Goal: Navigation & Orientation: Understand site structure

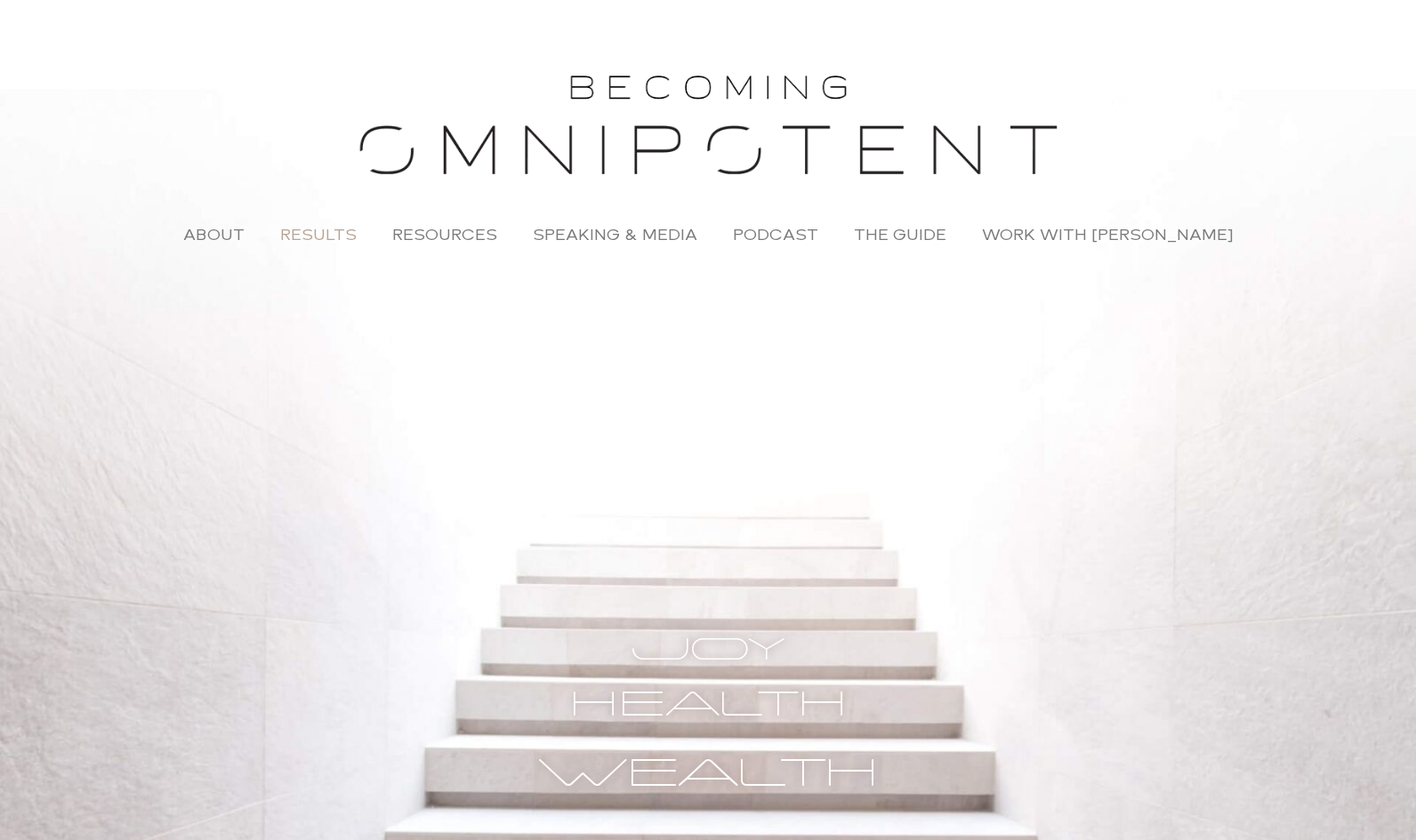
click at [326, 236] on link "Results" at bounding box center [318, 235] width 112 height 40
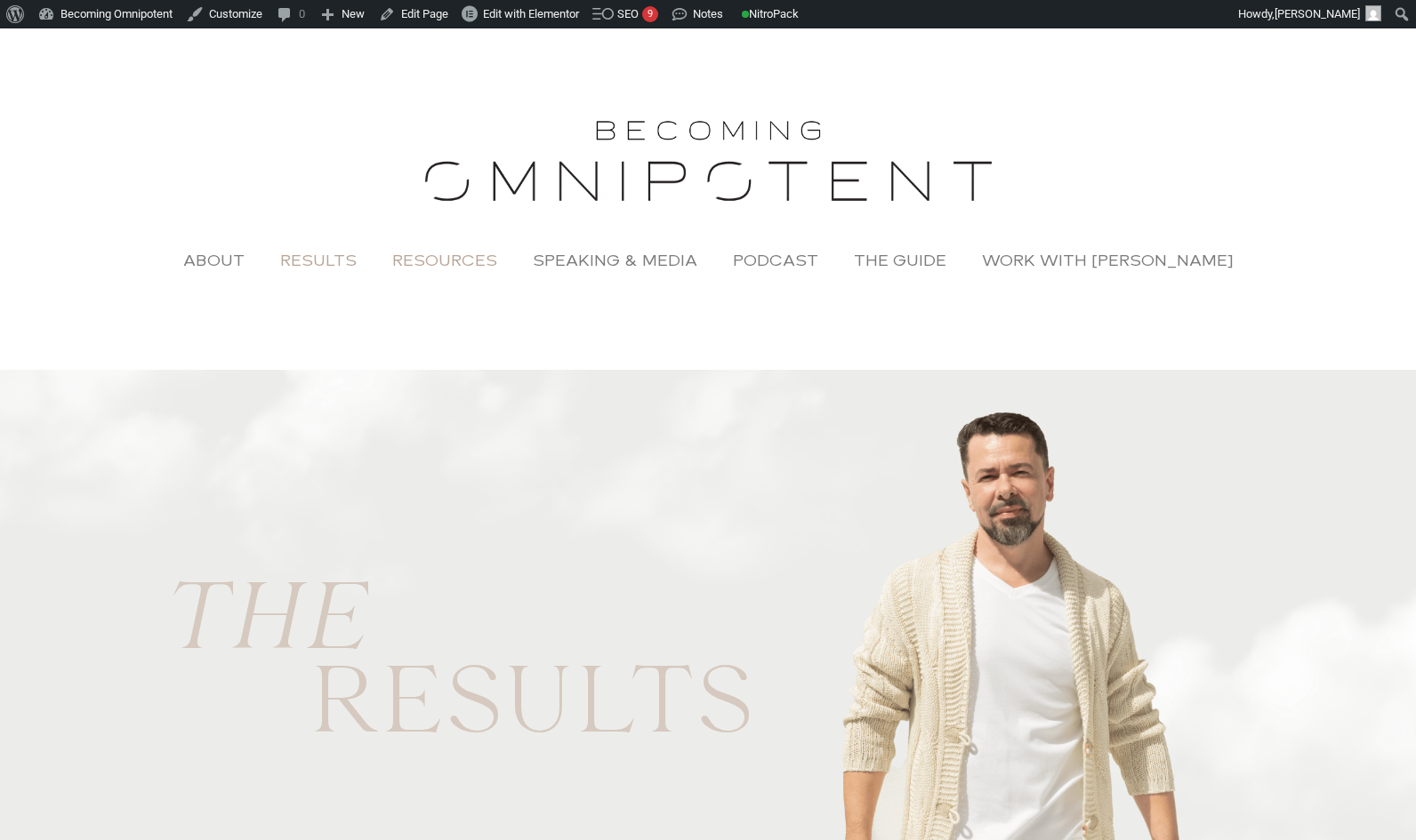
click at [455, 260] on link "Resources" at bounding box center [444, 260] width 141 height 40
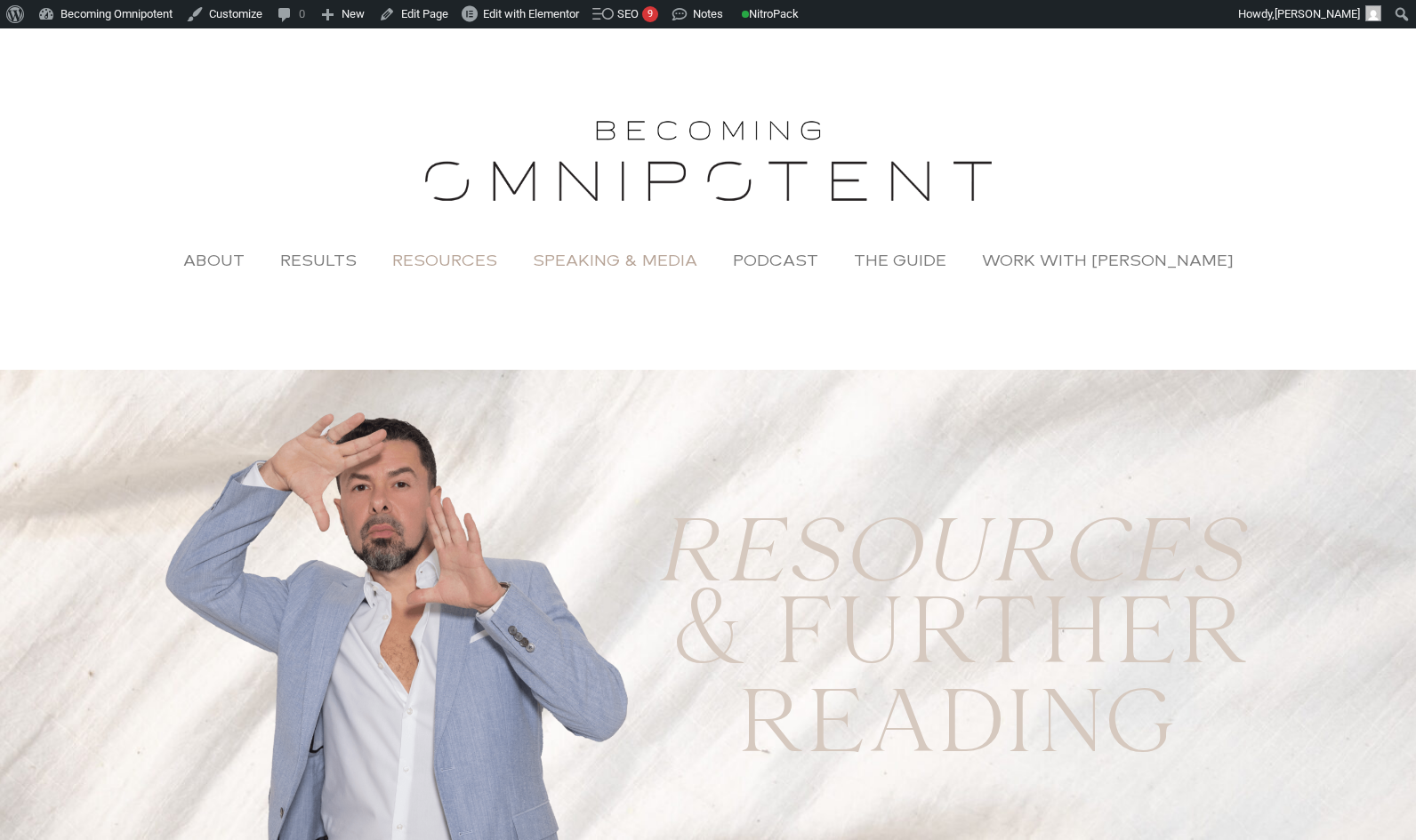
click at [629, 256] on link "Speaking & Media" at bounding box center [615, 260] width 200 height 40
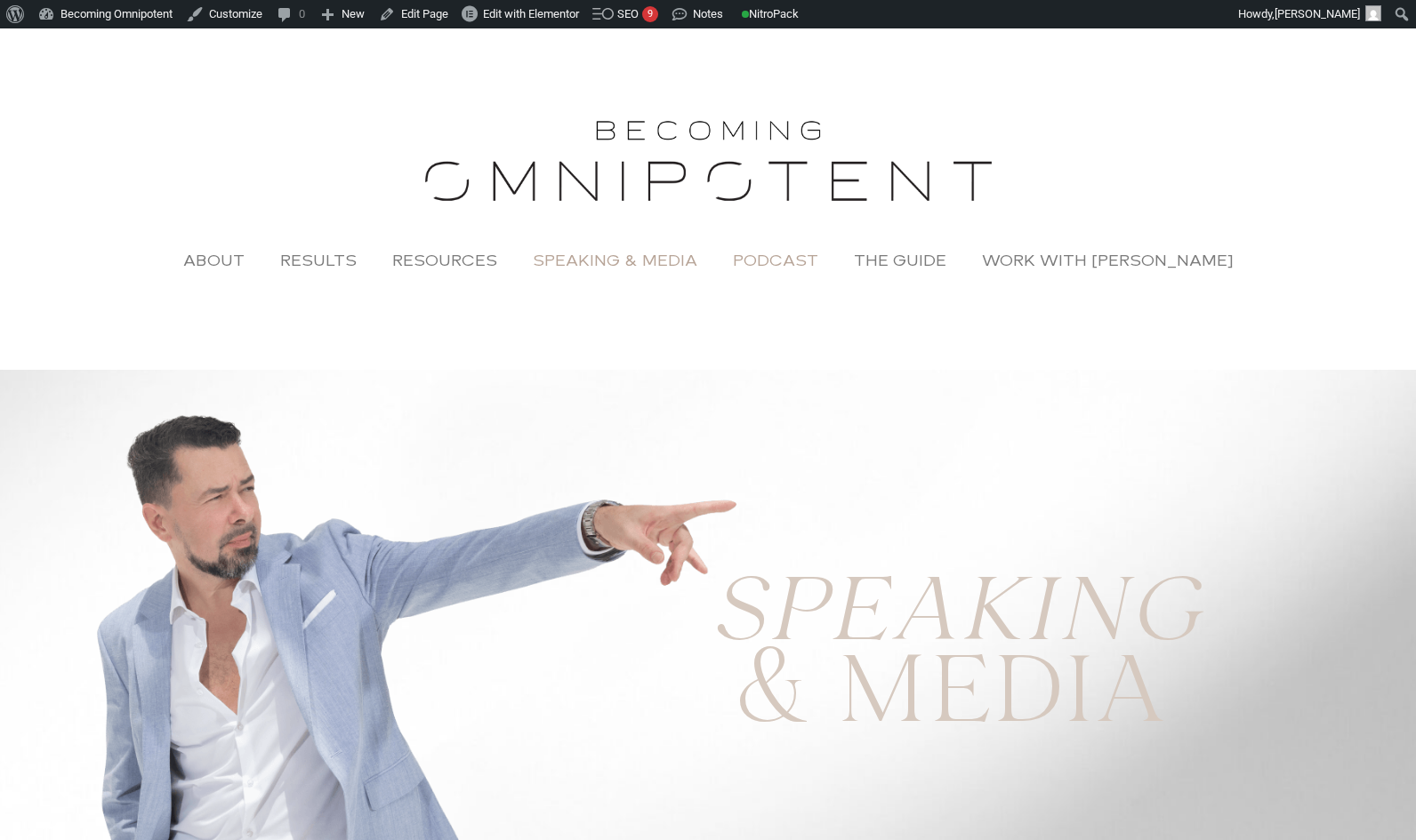
click at [803, 264] on link "Podcast" at bounding box center [775, 260] width 121 height 40
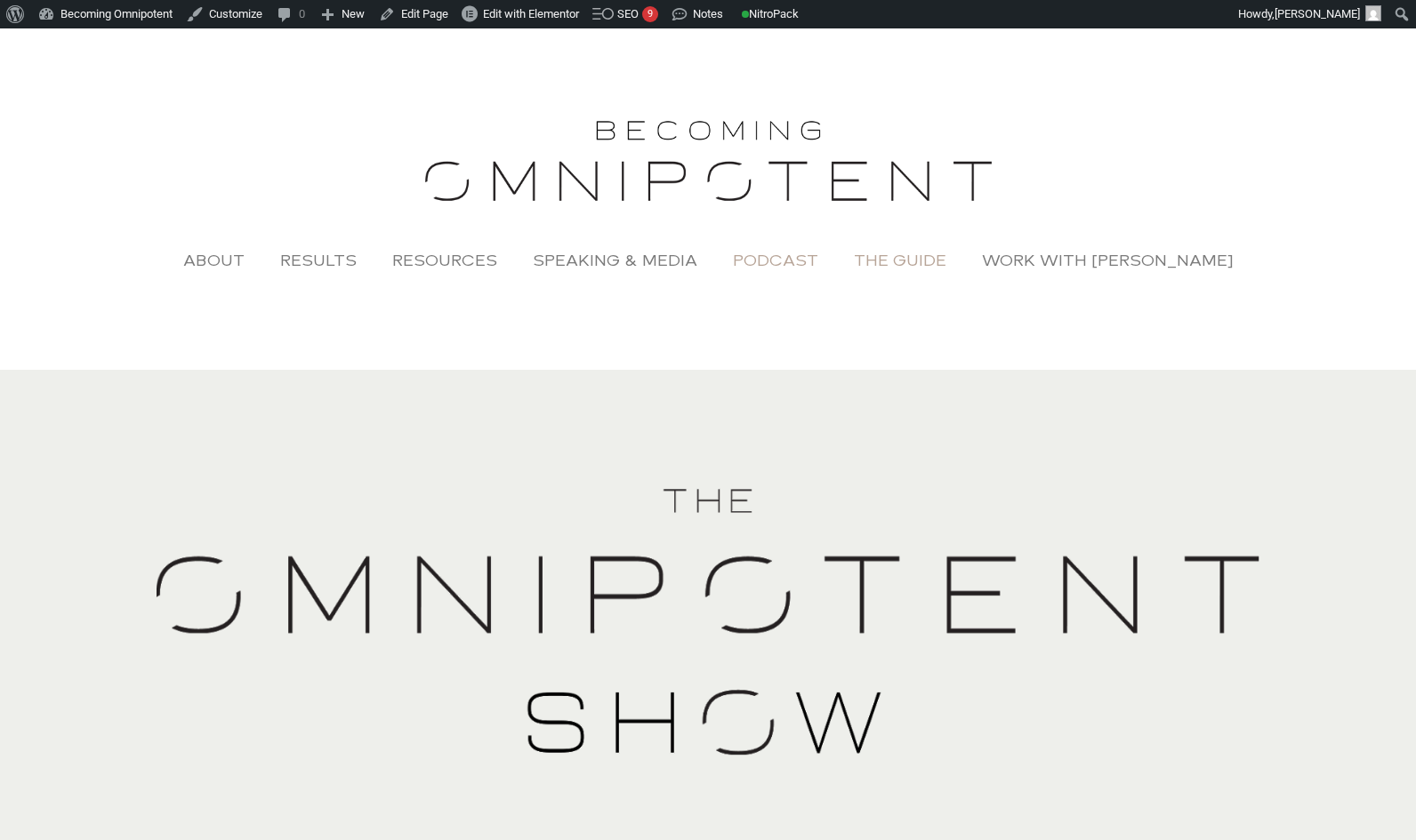
click at [915, 263] on link "The Guide" at bounding box center [900, 260] width 128 height 40
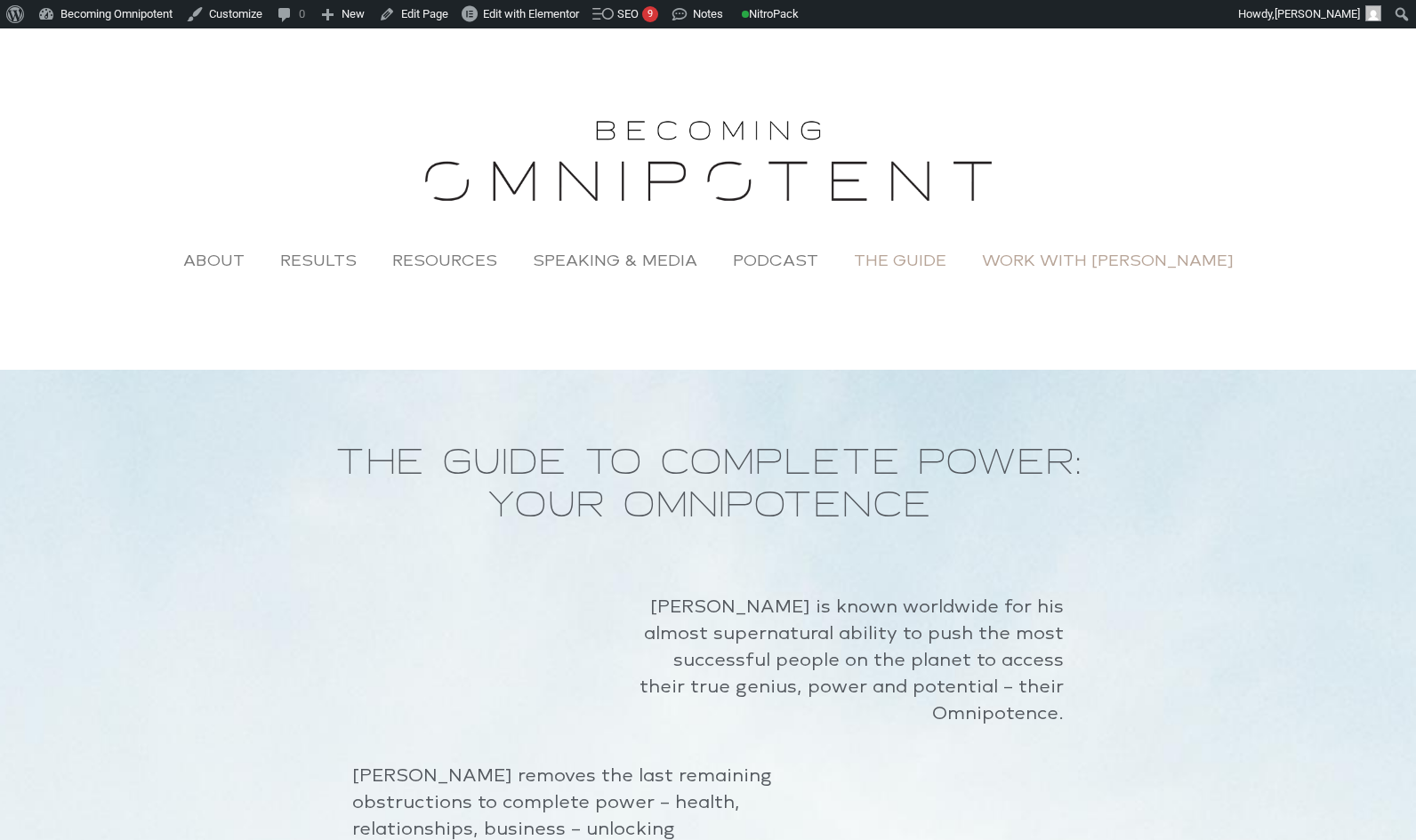
click at [1080, 259] on link "Work with [PERSON_NAME]" at bounding box center [1108, 260] width 287 height 40
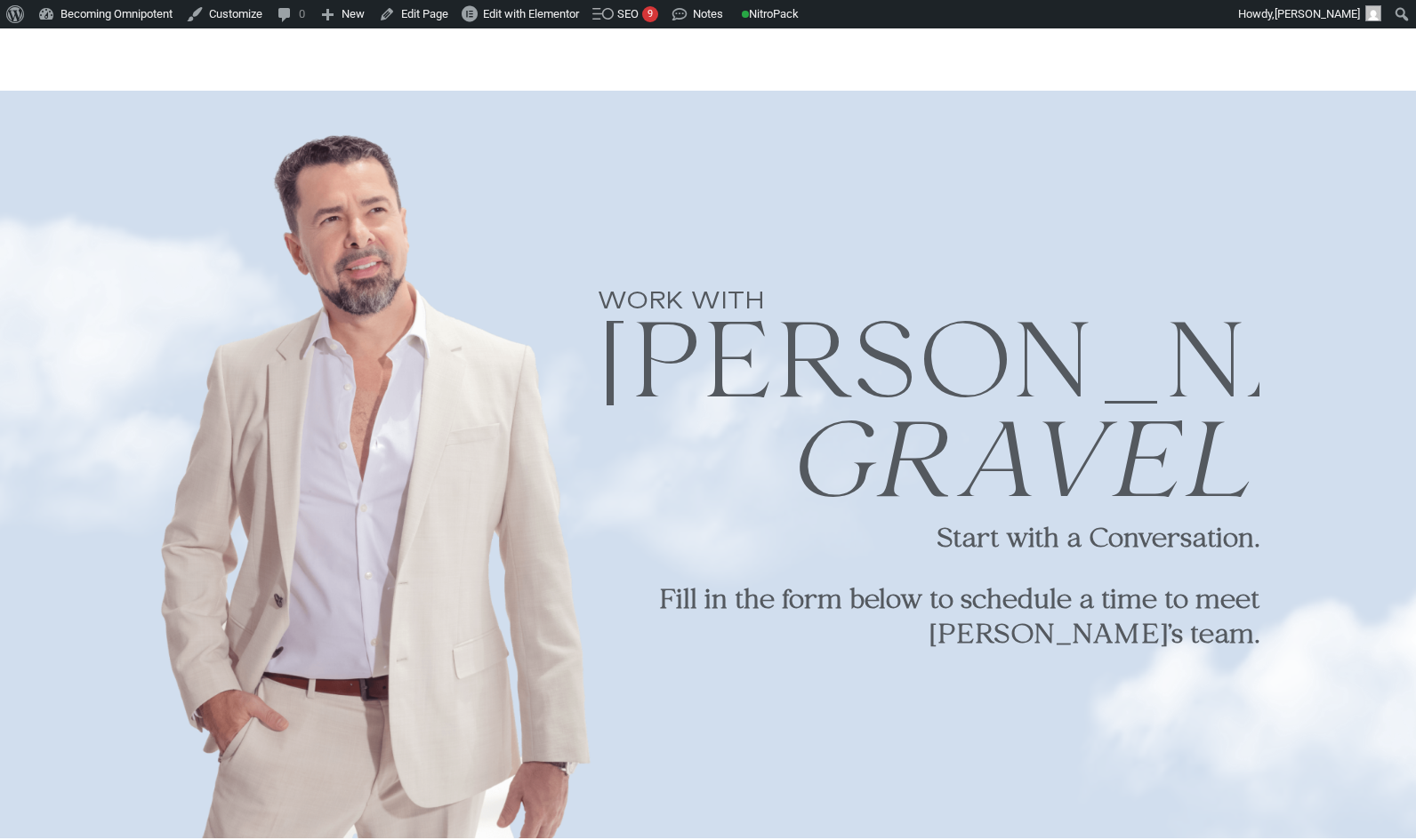
scroll to position [397, 0]
